Goal: Task Accomplishment & Management: Complete application form

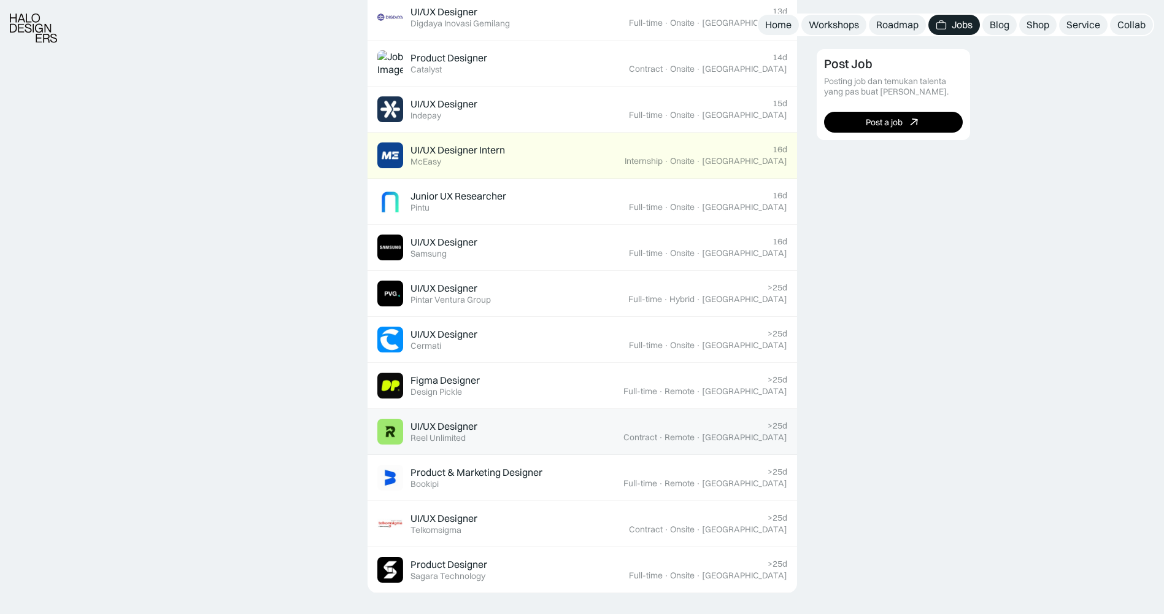
scroll to position [675, 0]
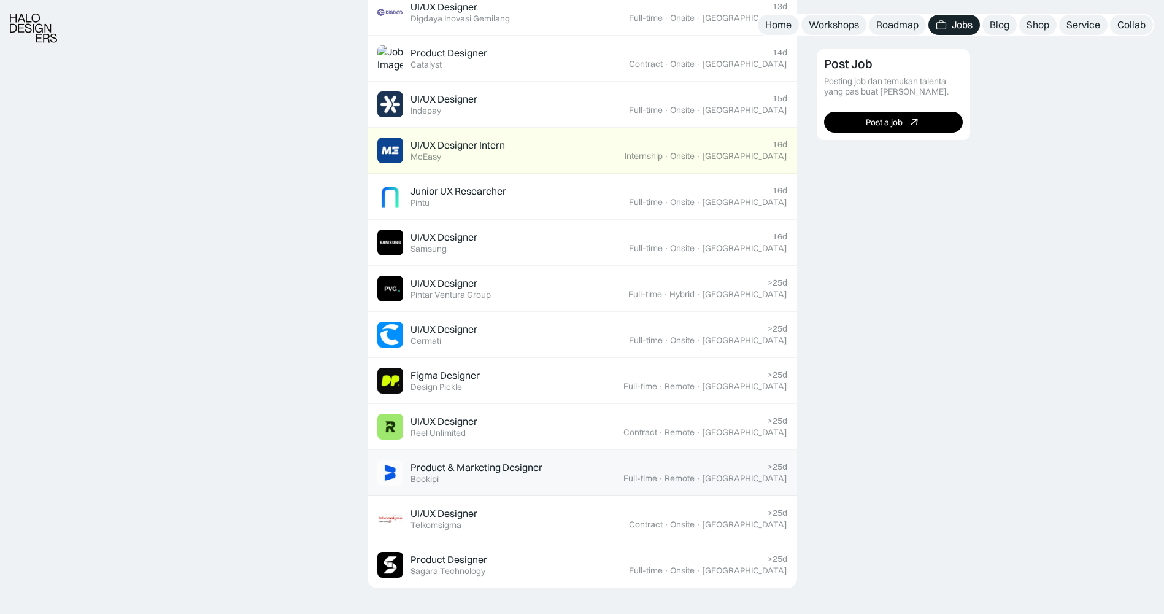
click at [613, 479] on div "Product & Marketing Designer Featured Bookipi" at bounding box center [500, 473] width 246 height 26
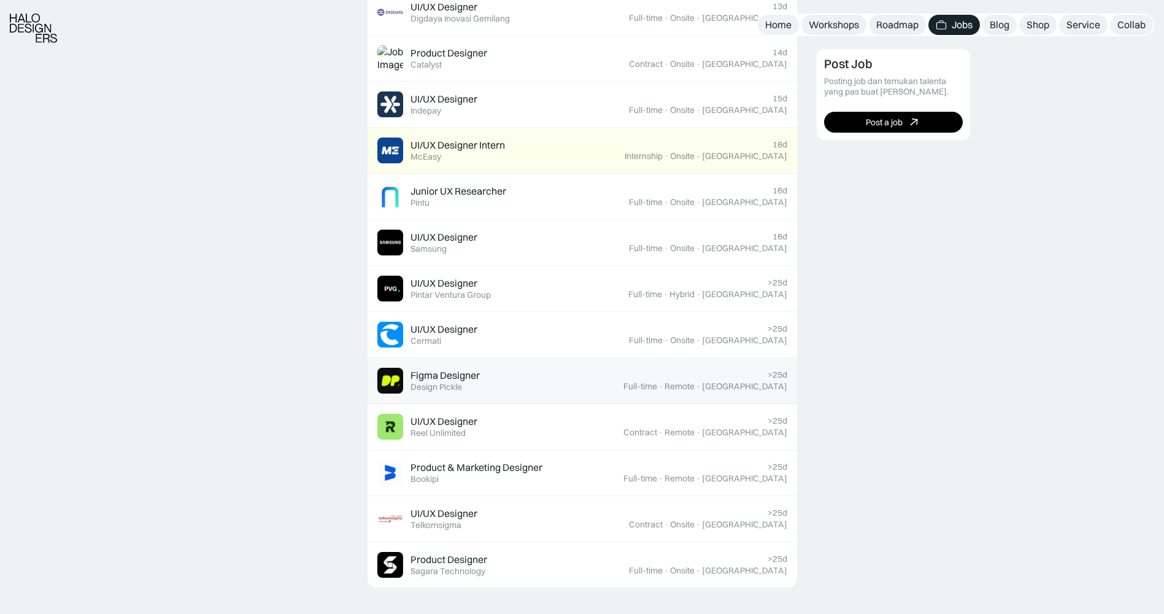
click at [587, 374] on div "Figma Designer Featured Design Pickle" at bounding box center [500, 381] width 246 height 26
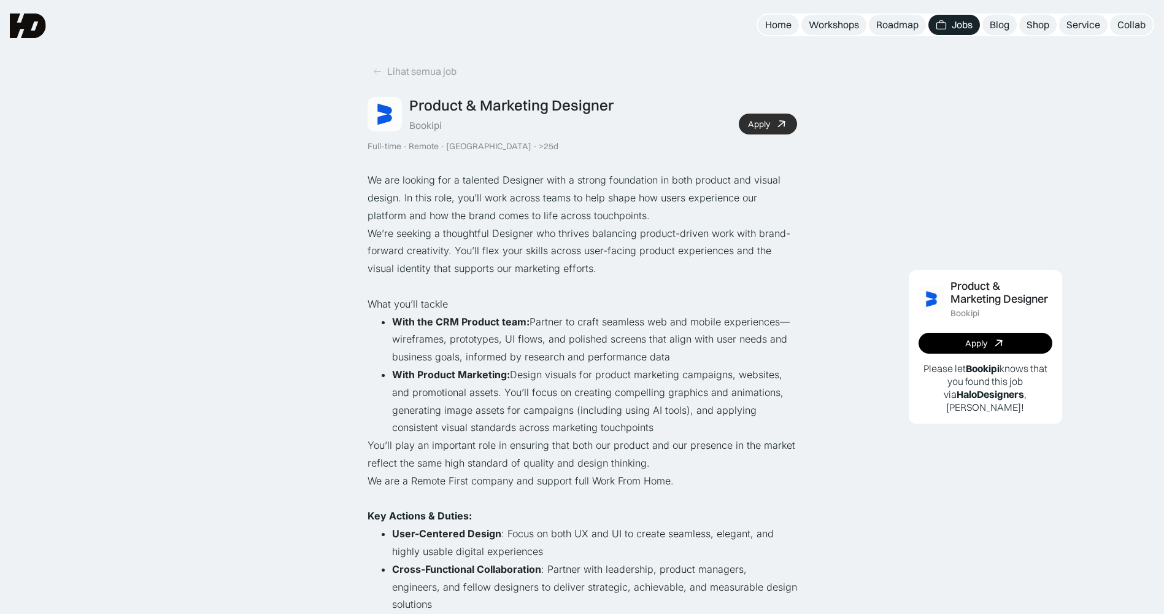
click at [772, 130] on link "Apply" at bounding box center [768, 124] width 58 height 21
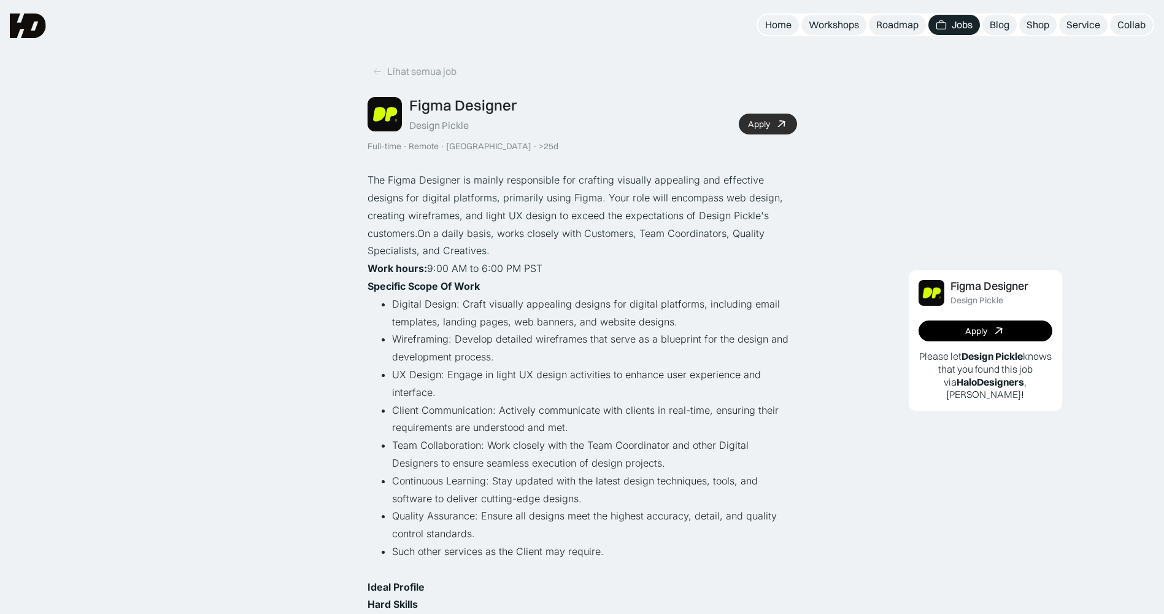
click at [742, 122] on link "Apply" at bounding box center [768, 124] width 58 height 21
